Goal: Information Seeking & Learning: Learn about a topic

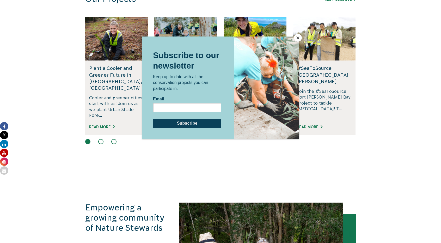
scroll to position [262, 0]
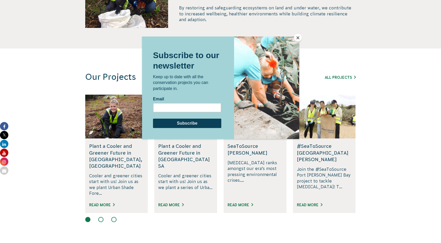
click at [299, 41] on button "Close" at bounding box center [298, 38] width 8 height 8
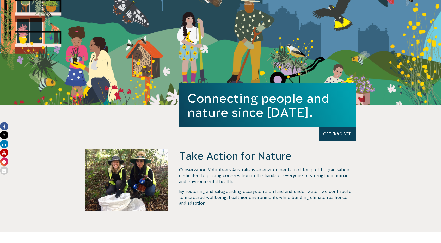
scroll to position [0, 0]
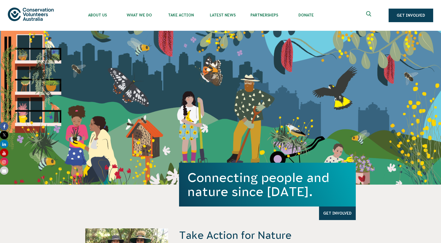
click at [367, 15] on icon "Expand search box" at bounding box center [369, 15] width 7 height 8
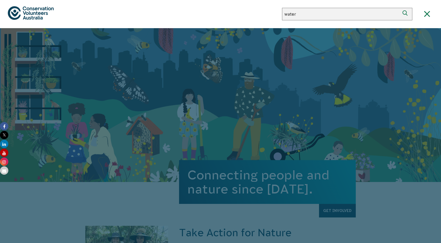
type input "water"
click at [399, 8] on button "Search" at bounding box center [405, 14] width 12 height 12
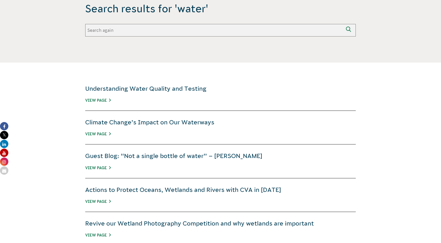
scroll to position [123, 0]
click at [175, 122] on link "Climate Change’s Impact on Our Waterways" at bounding box center [149, 121] width 129 height 7
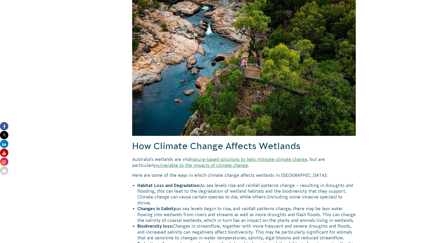
scroll to position [619, 0]
